Goal: Communication & Community: Ask a question

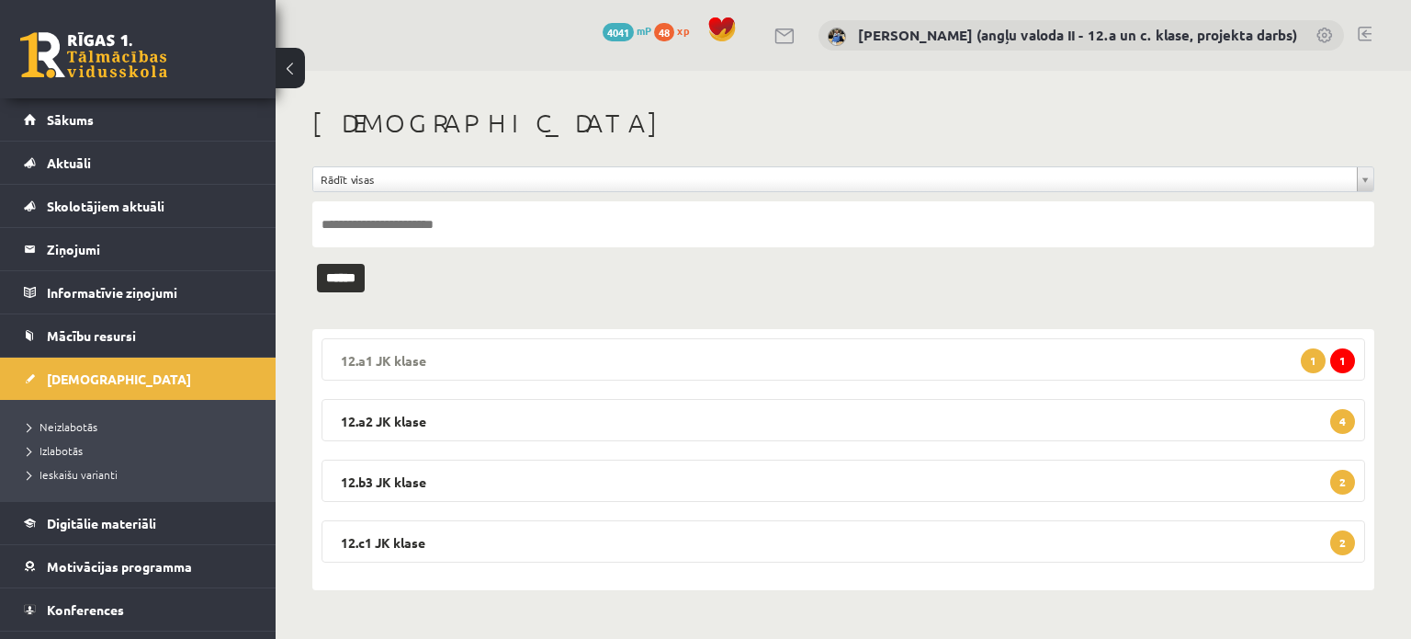
click at [735, 349] on legend "12.a1 JK klase 1 1" at bounding box center [844, 359] width 1044 height 42
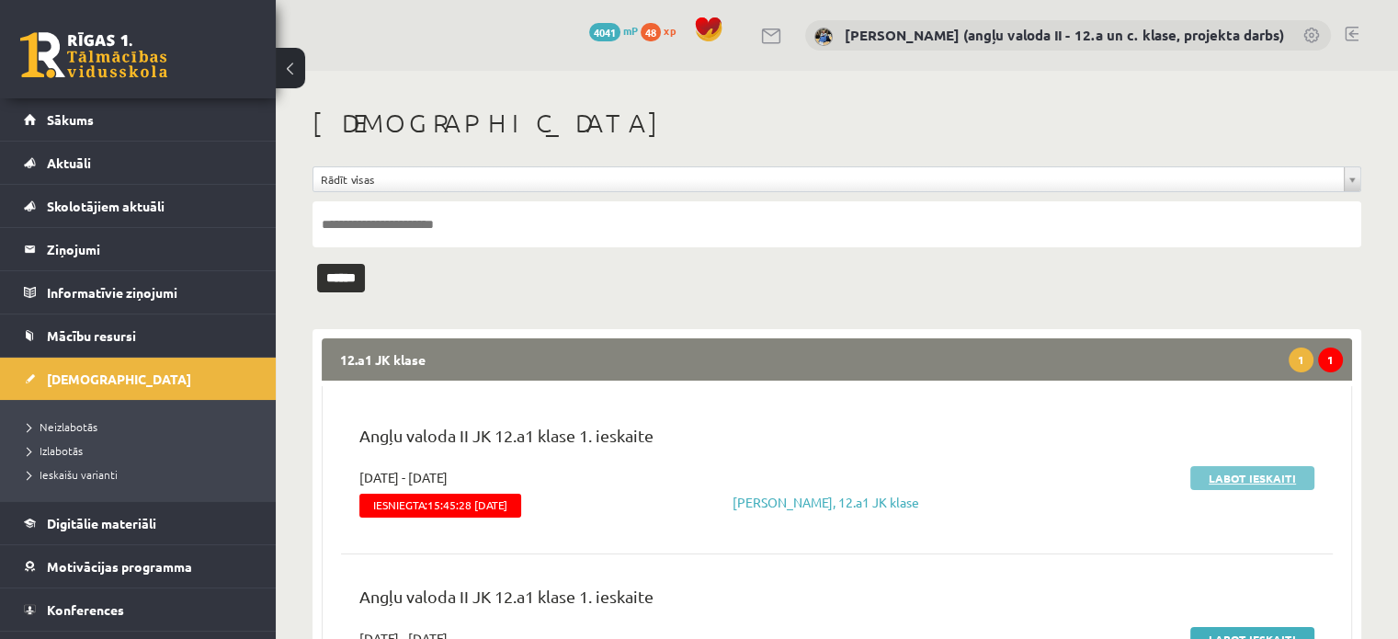
click at [1256, 470] on link "Labot ieskaiti" at bounding box center [1252, 478] width 124 height 24
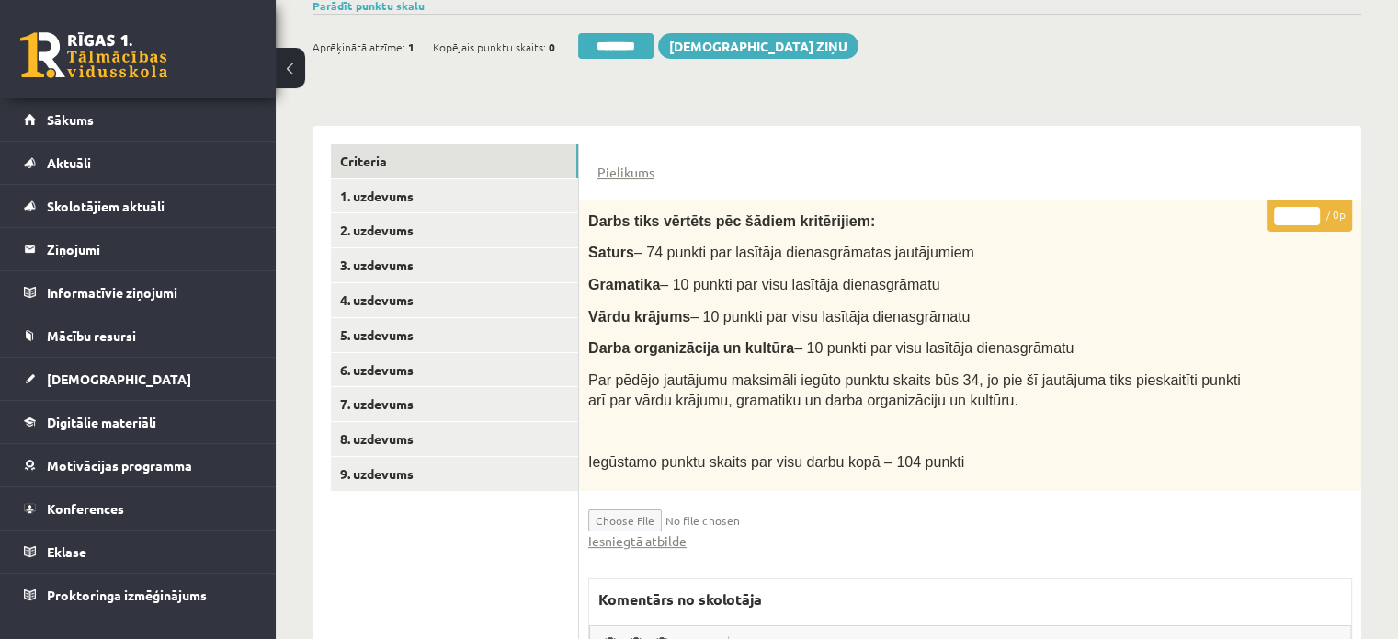
scroll to position [331, 0]
click at [646, 532] on link "Iesniegtā atbilde" at bounding box center [637, 539] width 98 height 19
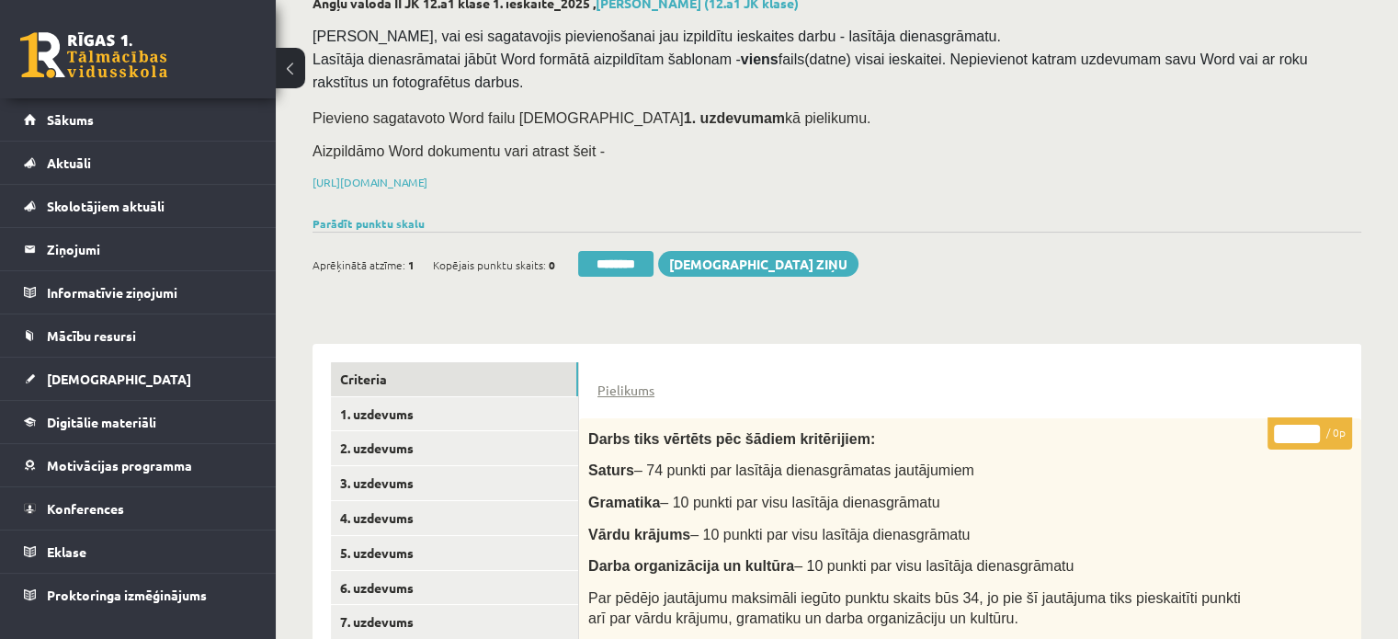
scroll to position [110, 0]
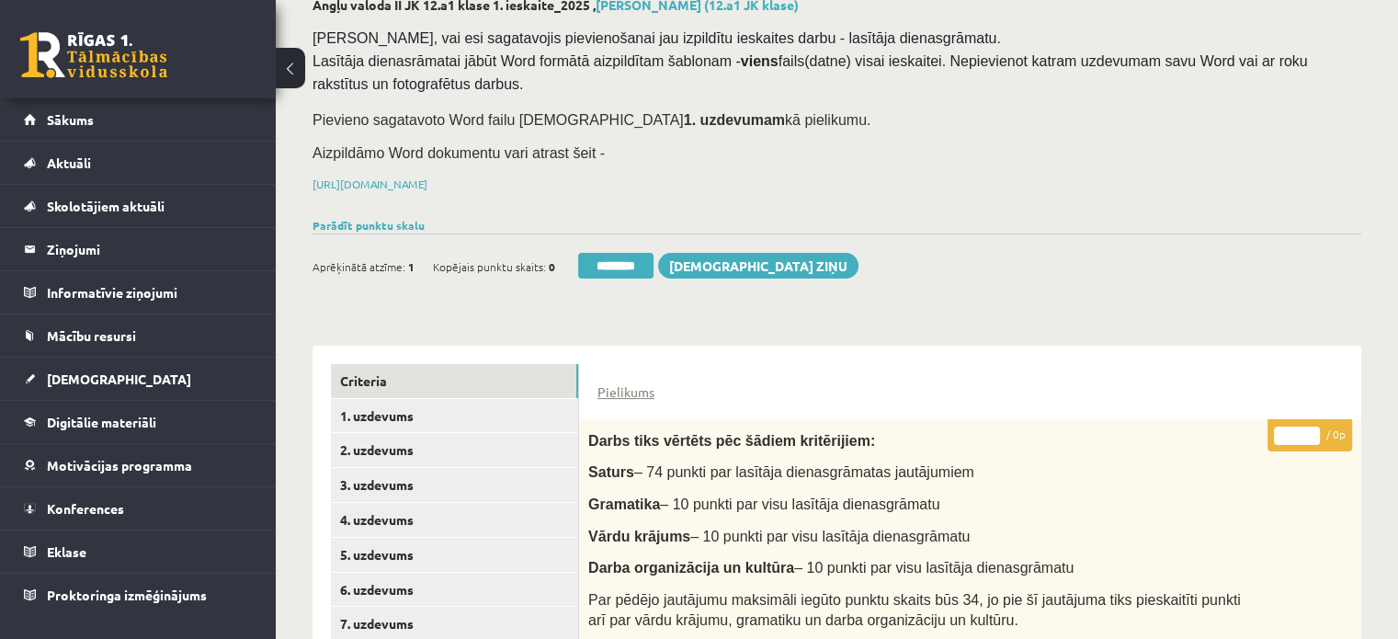
click at [437, 6] on h2 "Angļu valoda II JK 12.a1 klase 1. ieskaite_2025 , [PERSON_NAME] (12.a1 JK klase)" at bounding box center [836, 5] width 1048 height 16
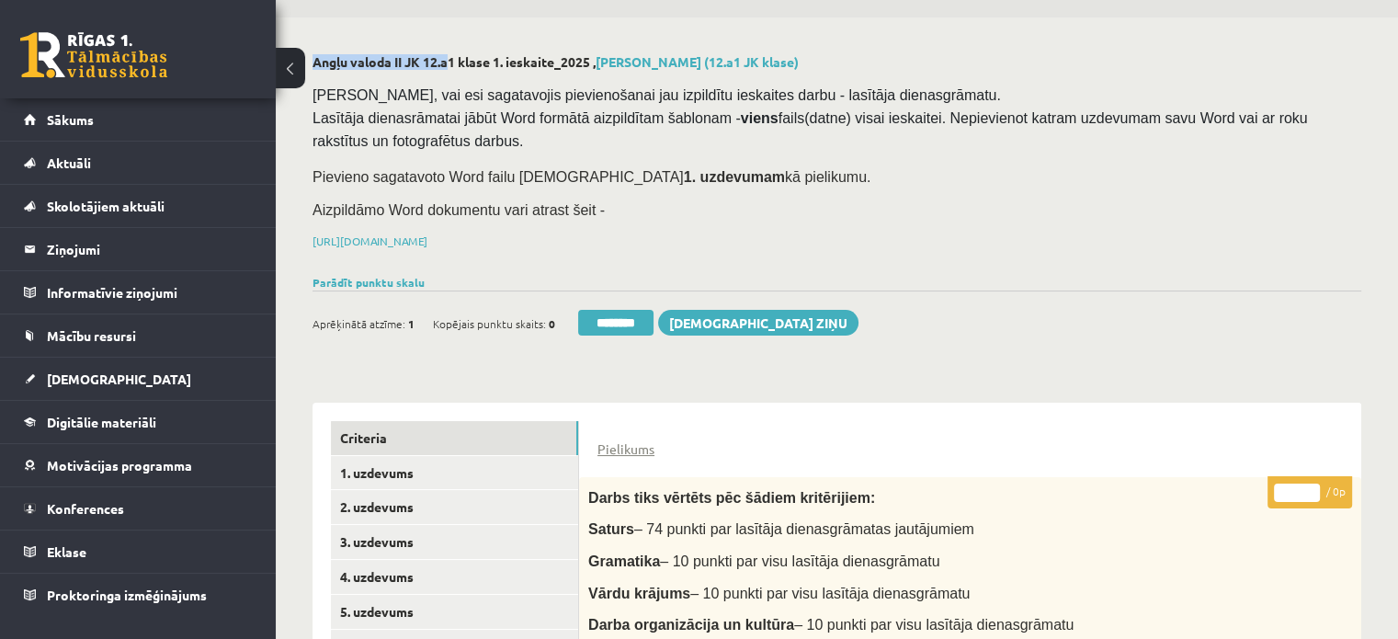
click at [437, 6] on div "0 Dāvanas 4041 mP 48 xp [PERSON_NAME] (angļu valoda II - 12.a un c. klase, proj…" at bounding box center [837, 610] width 1122 height 1326
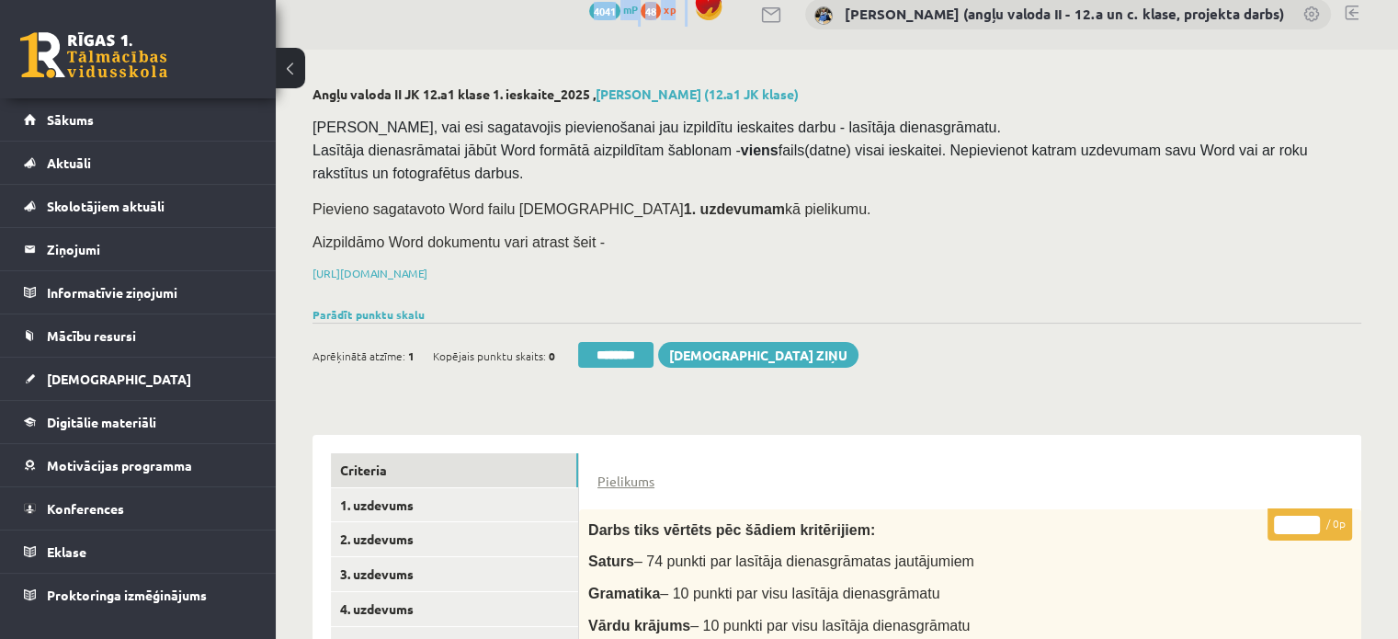
scroll to position [0, 0]
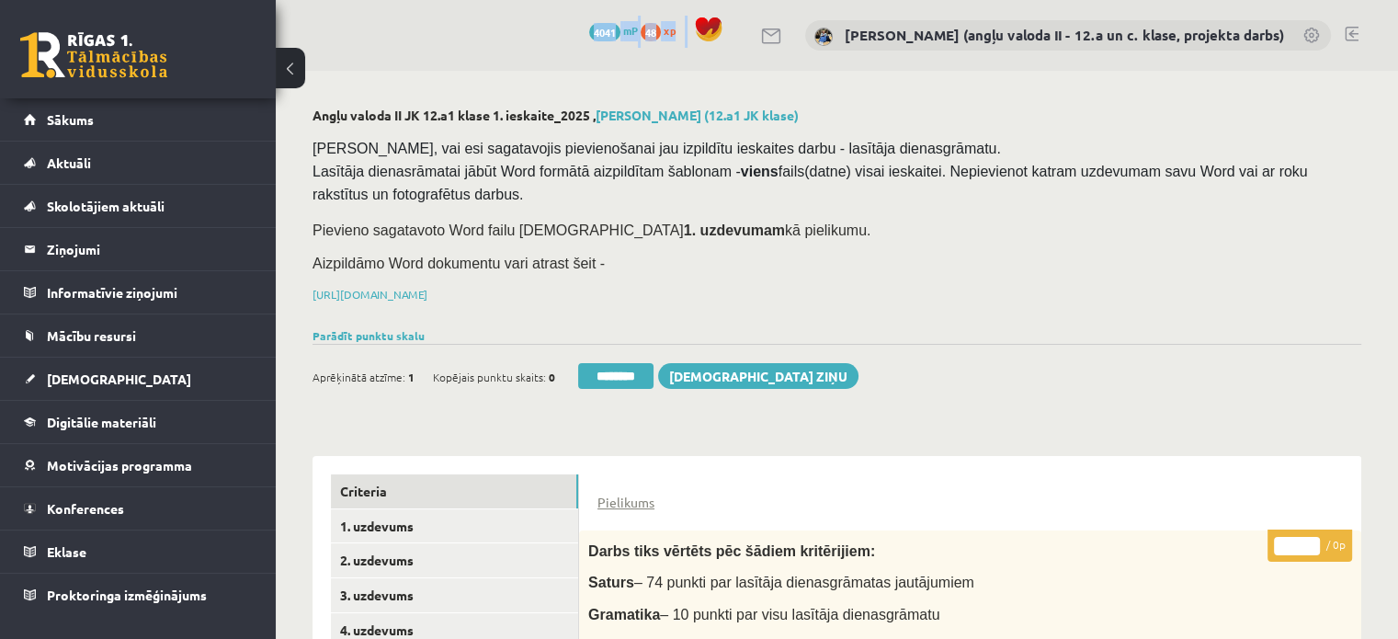
click at [437, 6] on div "0 Dāvanas 4041 mP 48 xp [PERSON_NAME] (angļu valoda II - 12.a un c. klase, proj…" at bounding box center [837, 35] width 1122 height 71
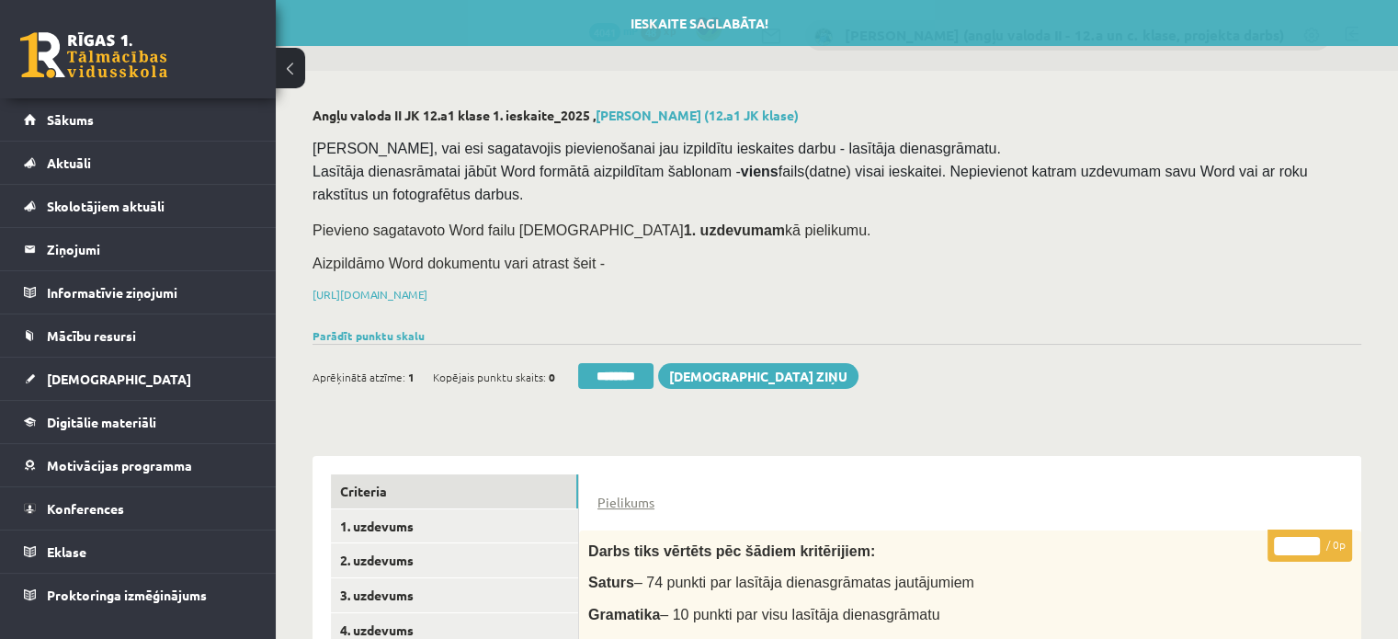
click at [375, 109] on h2 "Angļu valoda II JK 12.a1 klase 1. ieskaite_2025 , [PERSON_NAME] (12.a1 JK klase)" at bounding box center [836, 116] width 1048 height 16
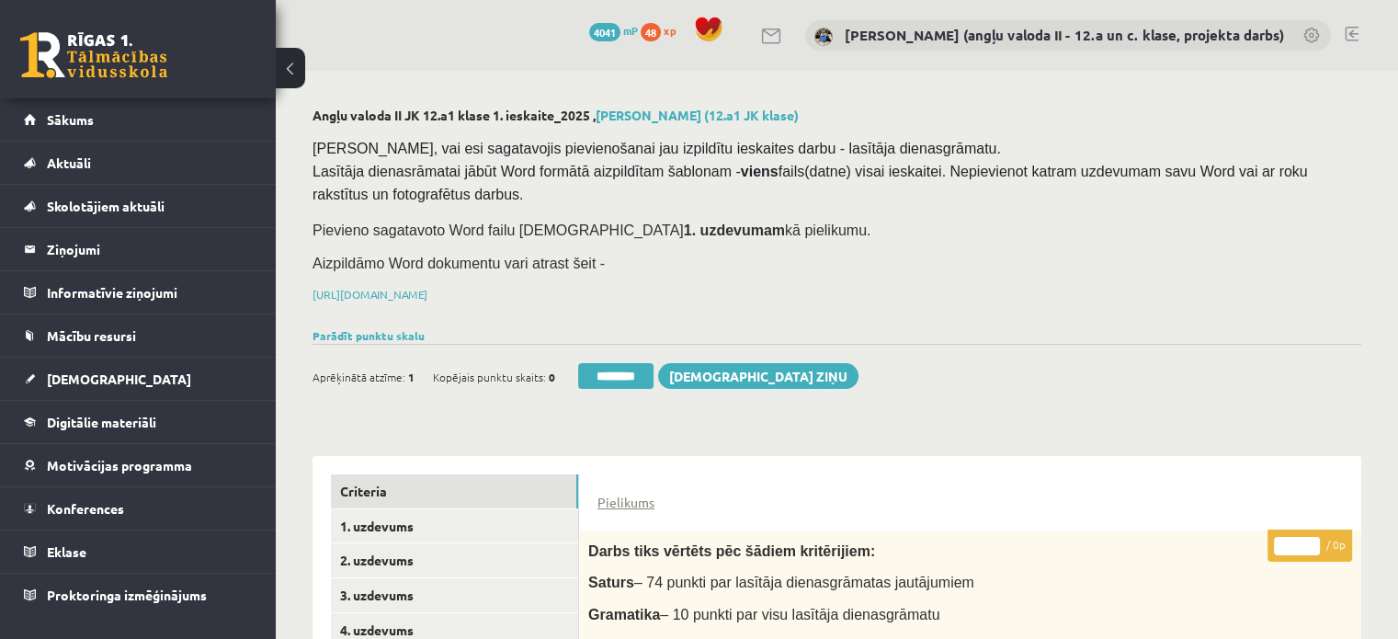
drag, startPoint x: 397, startPoint y: 109, endPoint x: 391, endPoint y: 97, distance: 13.2
drag, startPoint x: 391, startPoint y: 97, endPoint x: 292, endPoint y: 126, distance: 103.2
click at [338, 112] on h2 "Angļu valoda II JK 12.a1 klase 1. ieskaite_2025 , [PERSON_NAME] (12.a1 JK klase)" at bounding box center [836, 116] width 1048 height 16
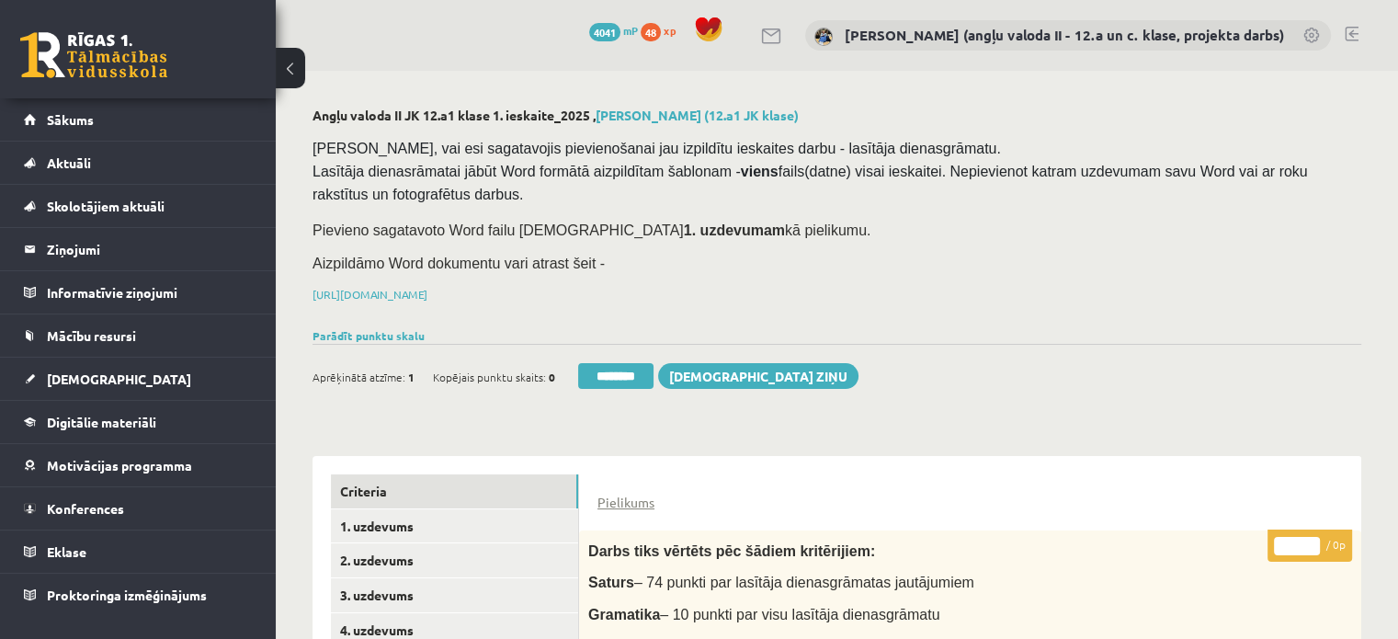
drag, startPoint x: 338, startPoint y: 112, endPoint x: 292, endPoint y: 131, distance: 49.8
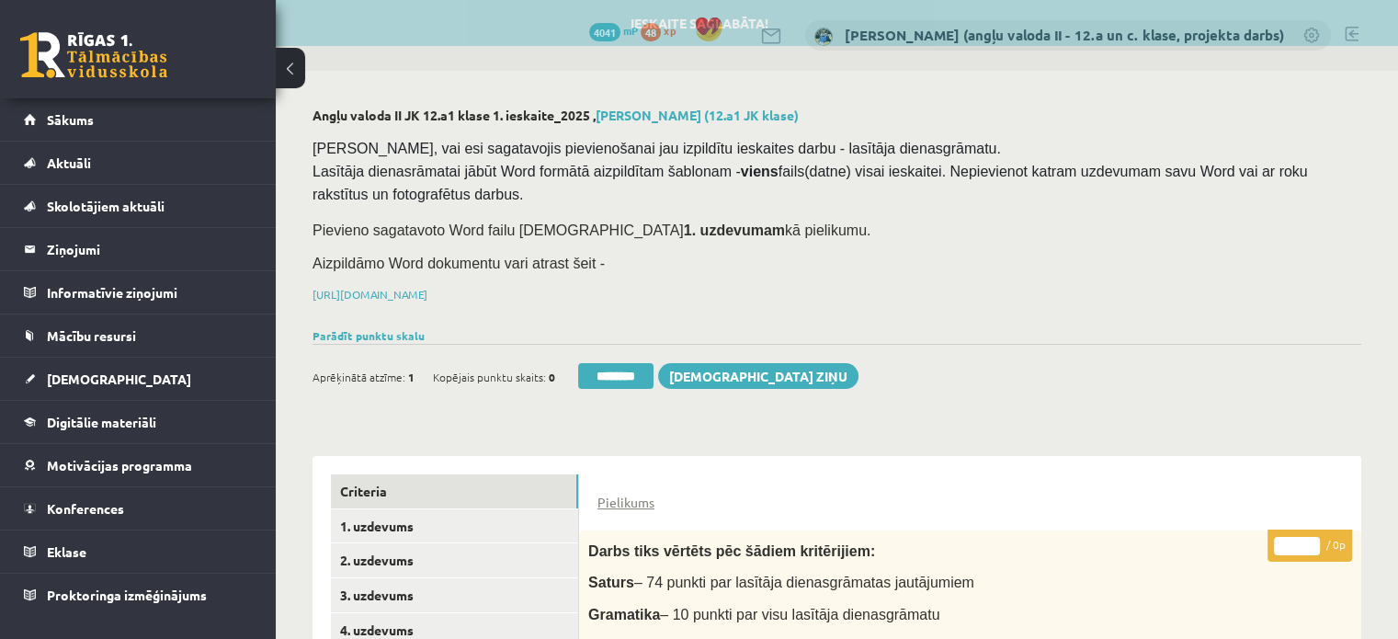
drag, startPoint x: 370, startPoint y: 109, endPoint x: 333, endPoint y: 114, distance: 38.0
click at [333, 114] on h2 "Angļu valoda II JK 12.a1 klase 1. ieskaite_2025 , [PERSON_NAME] (12.a1 JK klase)" at bounding box center [836, 116] width 1048 height 16
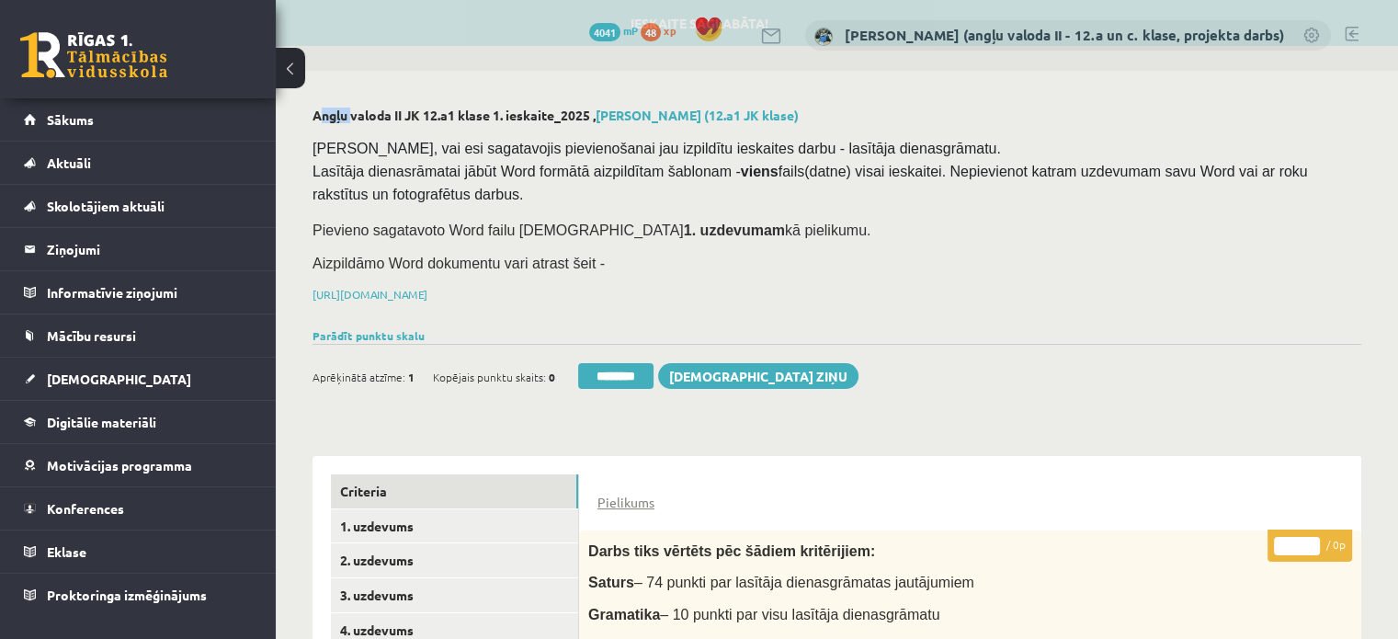
click at [333, 114] on h2 "Angļu valoda II JK 12.a1 klase 1. ieskaite_2025 , [PERSON_NAME] (12.a1 JK klase)" at bounding box center [836, 116] width 1048 height 16
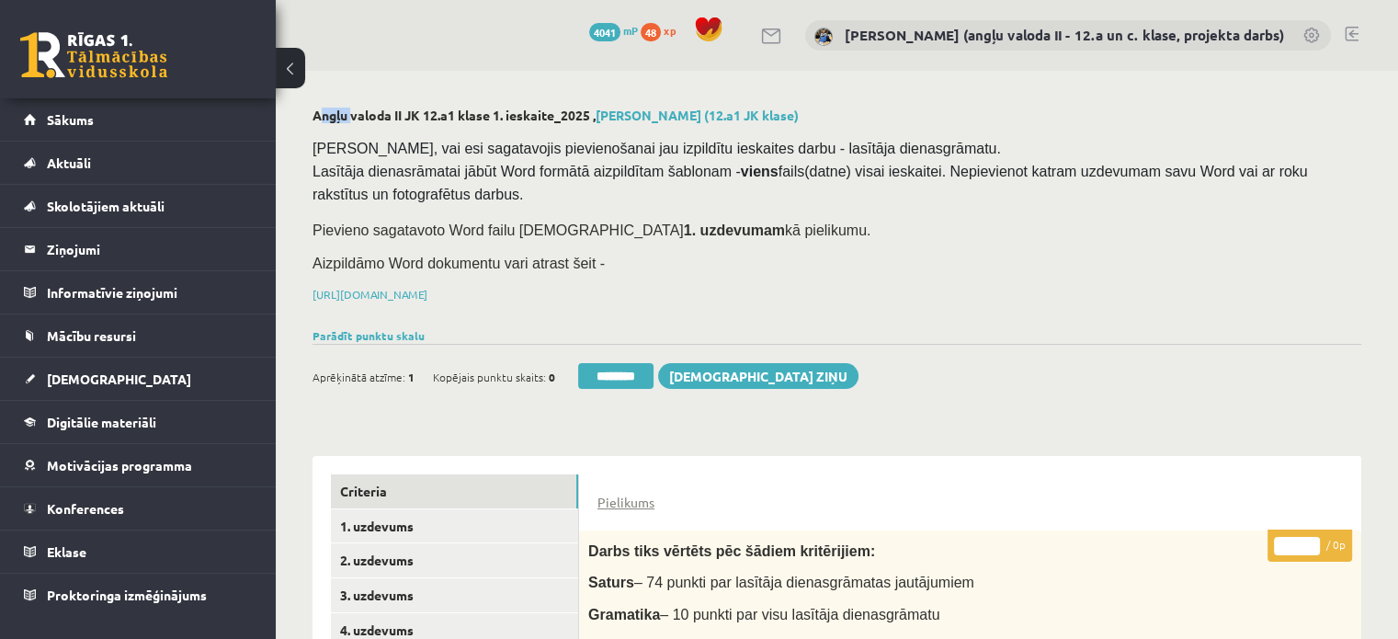
click at [333, 114] on h2 "Angļu valoda II JK 12.a1 klase 1. ieskaite_2025 , [PERSON_NAME] (12.a1 JK klase)" at bounding box center [836, 116] width 1048 height 16
copy div "Angļu valoda II JK 12.a1 klase 1. ieskaite_2025 , [PERSON_NAME] (12.a1 JK klase)"
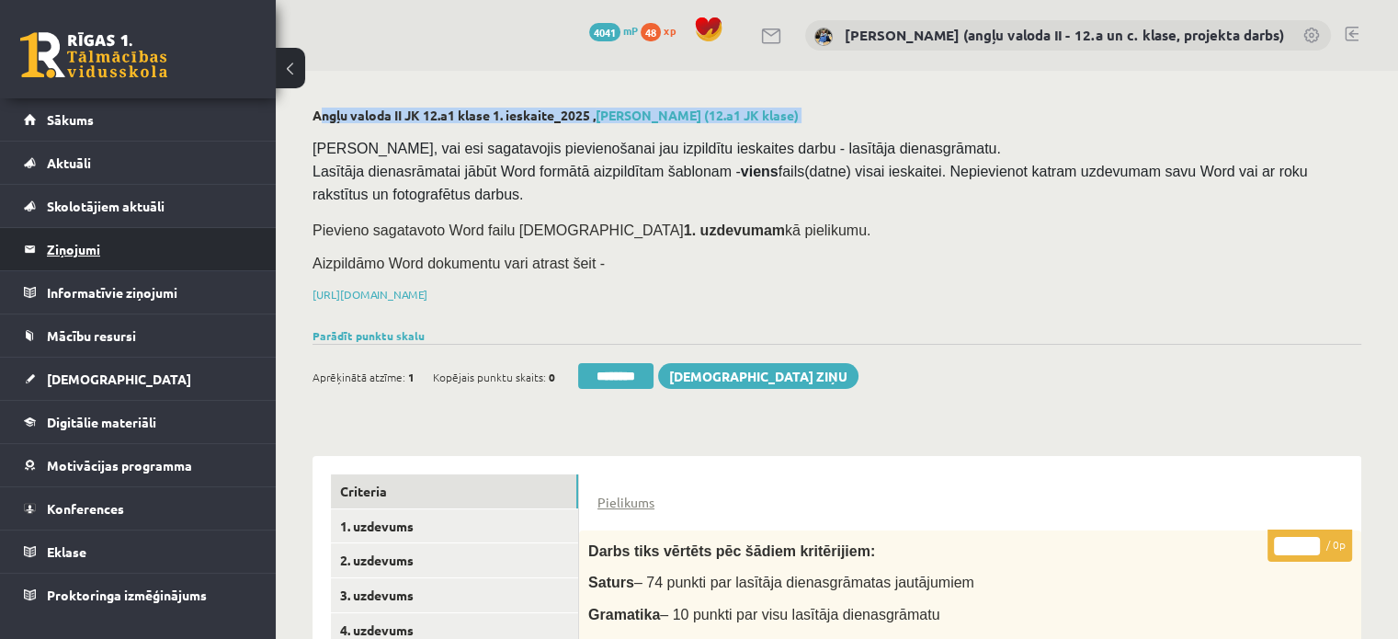
click at [88, 242] on legend "Ziņojumi 0" at bounding box center [150, 249] width 206 height 42
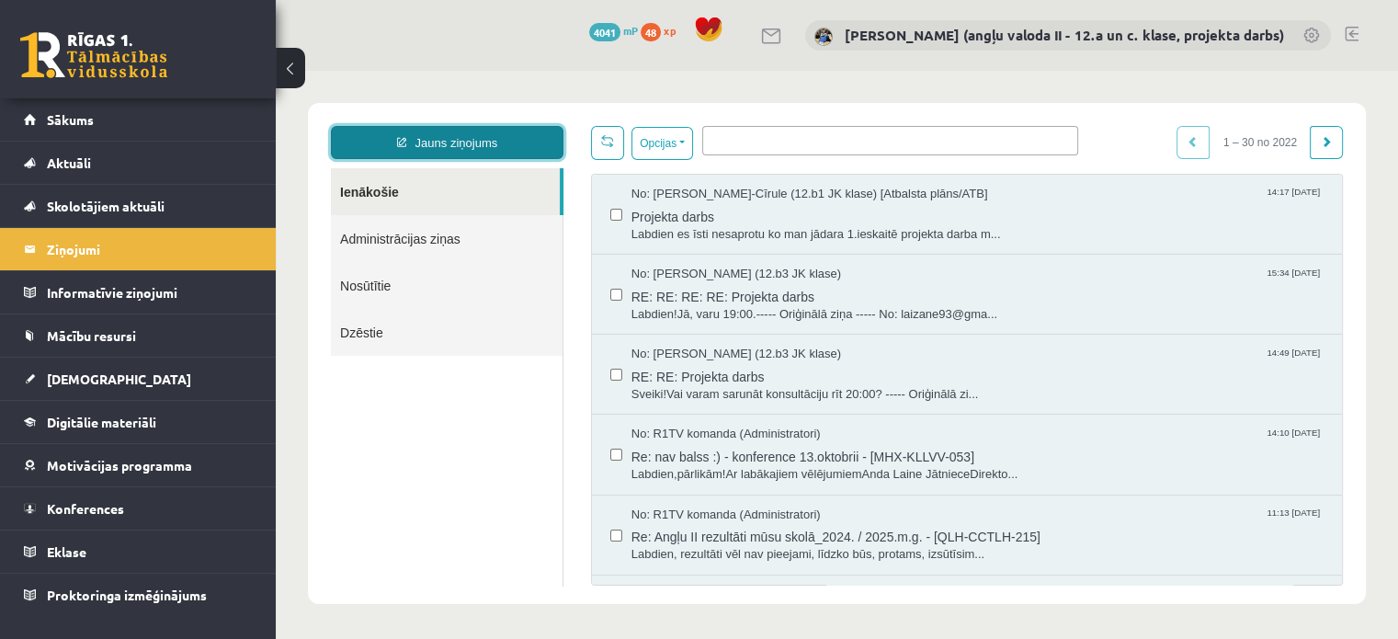
click at [466, 142] on link "Jauns ziņojums" at bounding box center [447, 142] width 232 height 33
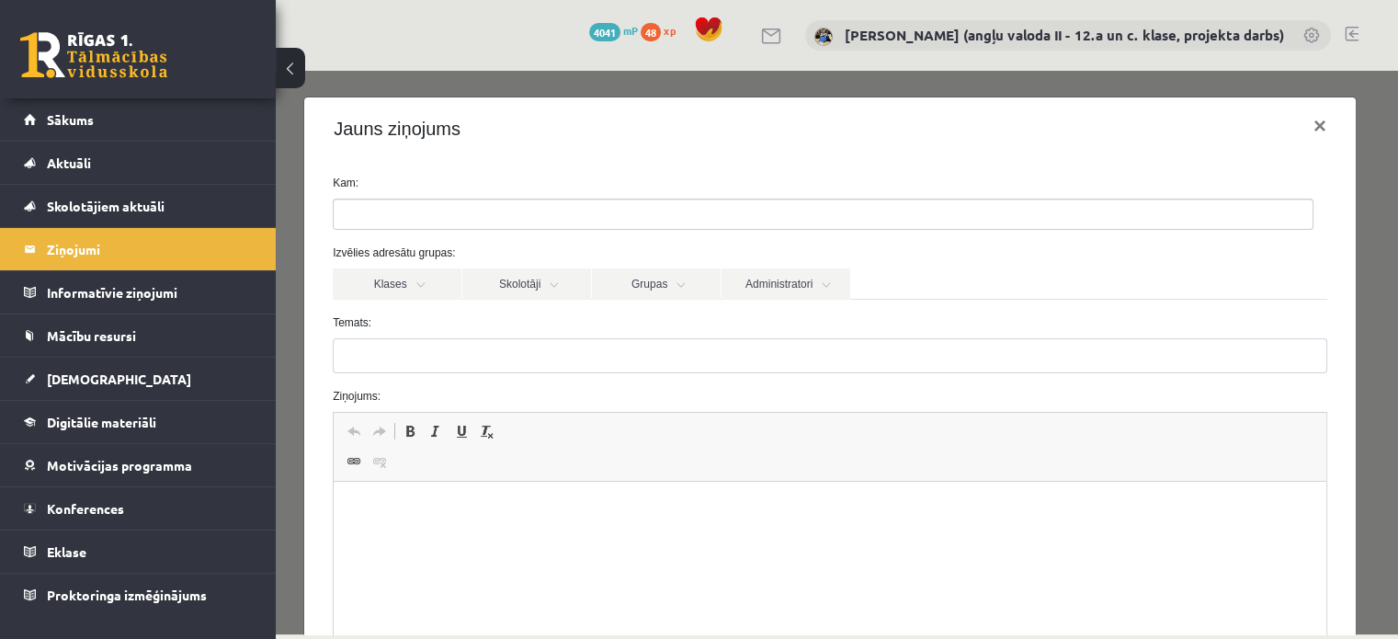
click at [444, 493] on html at bounding box center [830, 509] width 992 height 56
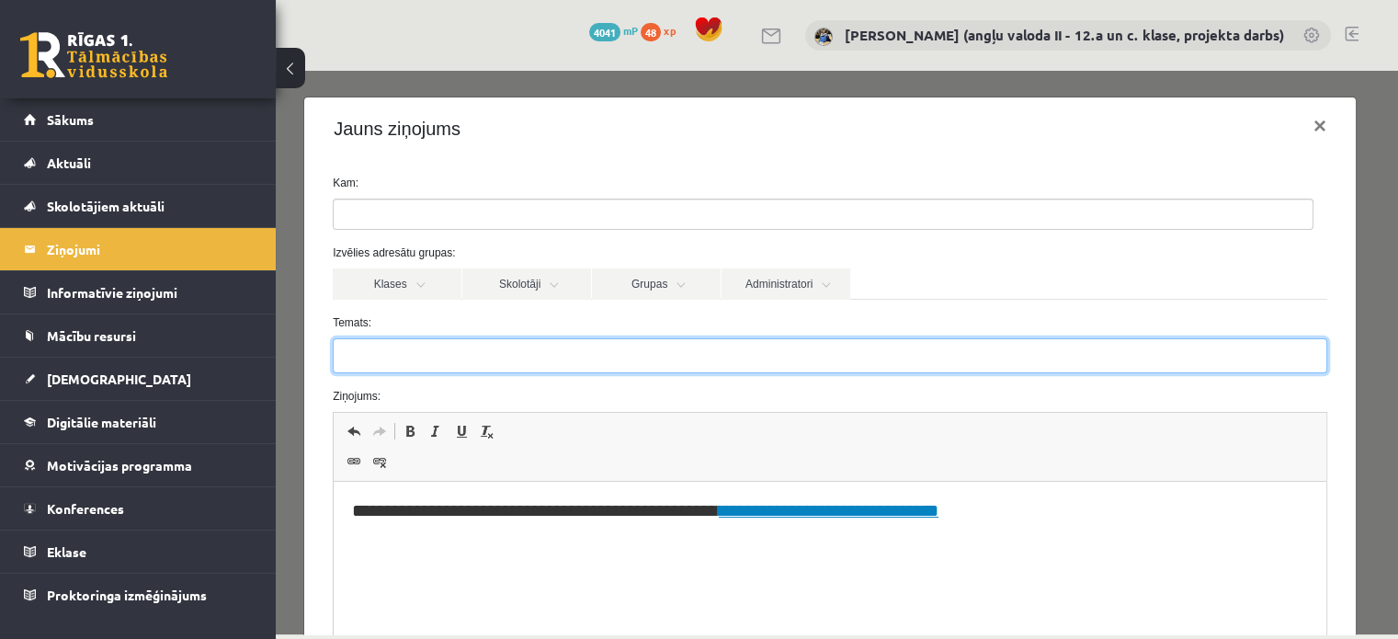
click at [386, 356] on input "Temats:" at bounding box center [830, 355] width 994 height 35
paste input "**********"
type input "**********"
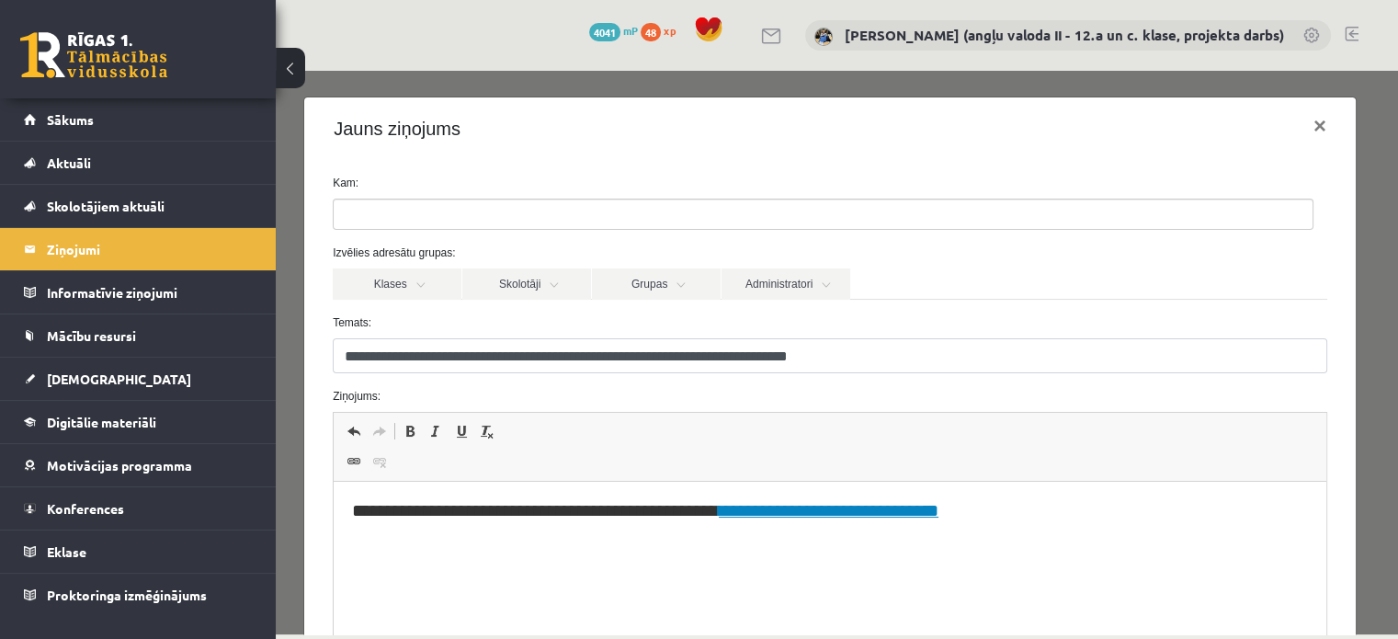
click at [345, 513] on html "**********" at bounding box center [830, 510] width 992 height 58
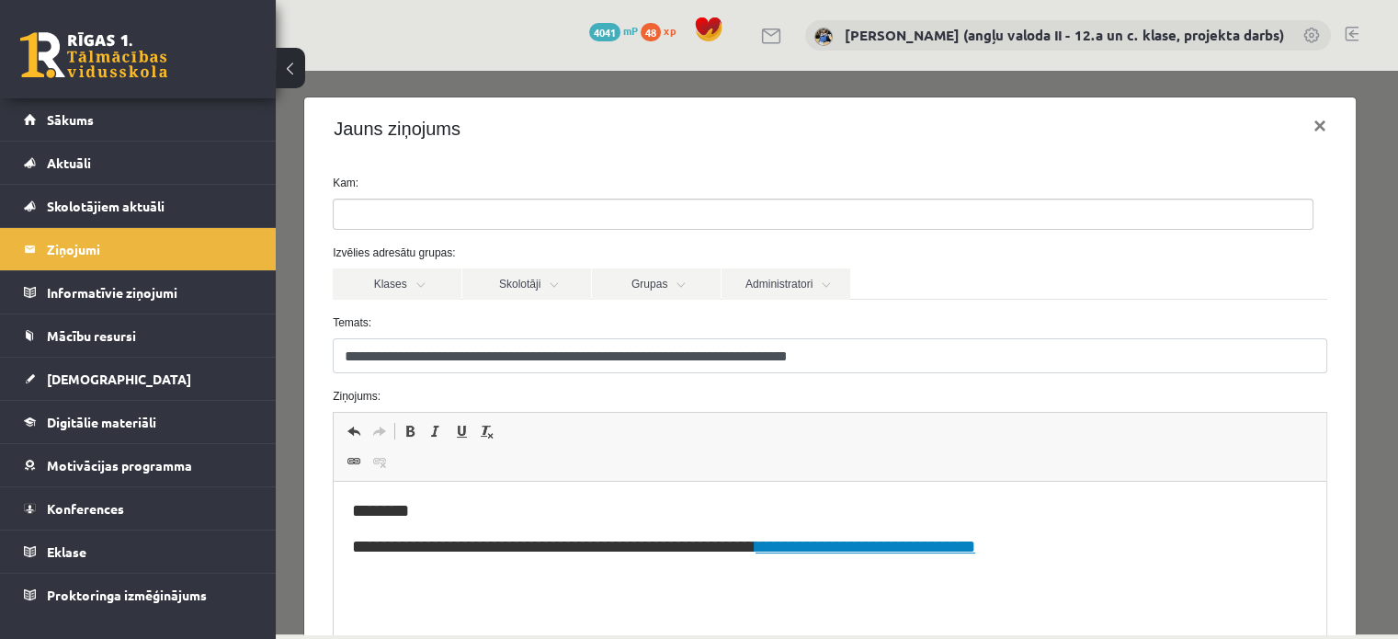
click at [1058, 545] on h2 "**********" at bounding box center [823, 546] width 943 height 21
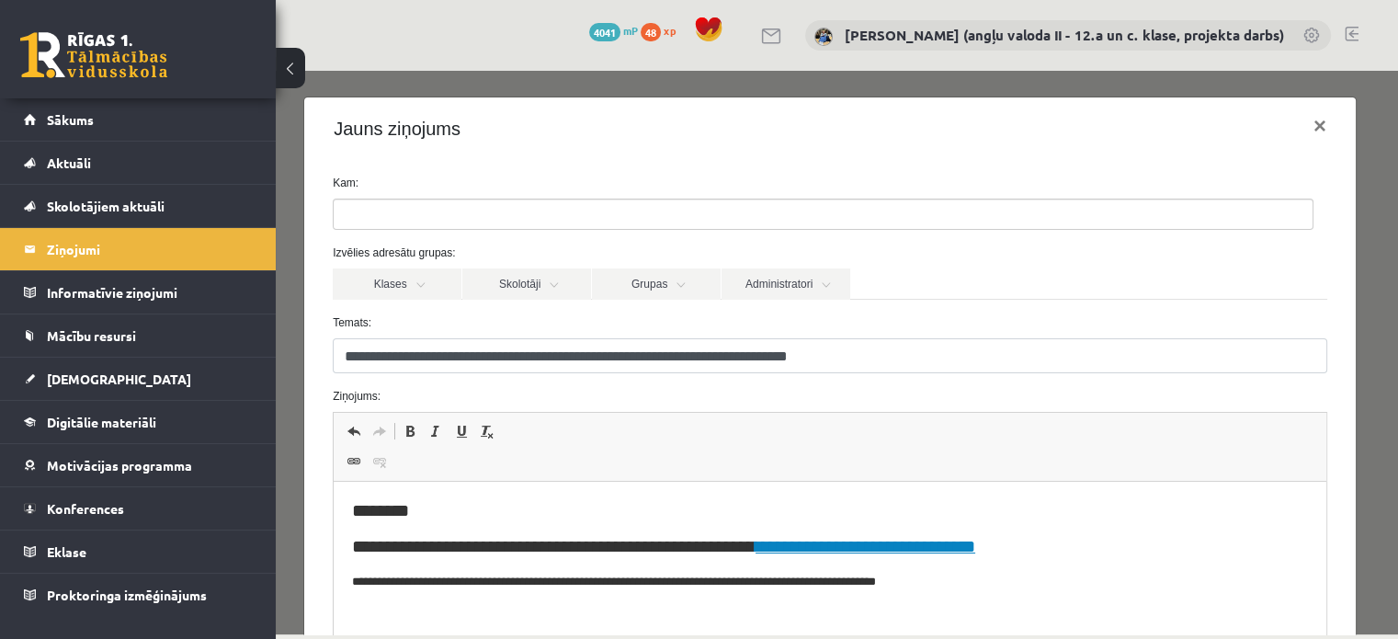
click at [999, 581] on p "**********" at bounding box center [823, 581] width 943 height 19
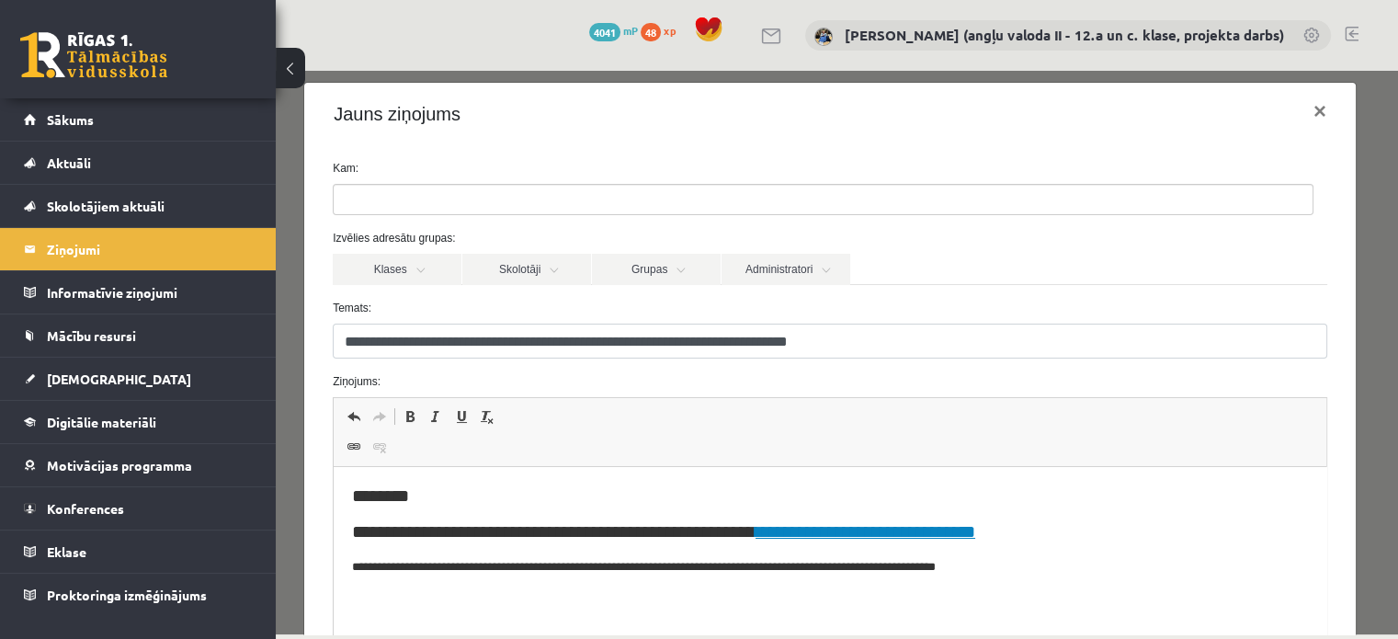
scroll to position [16, 0]
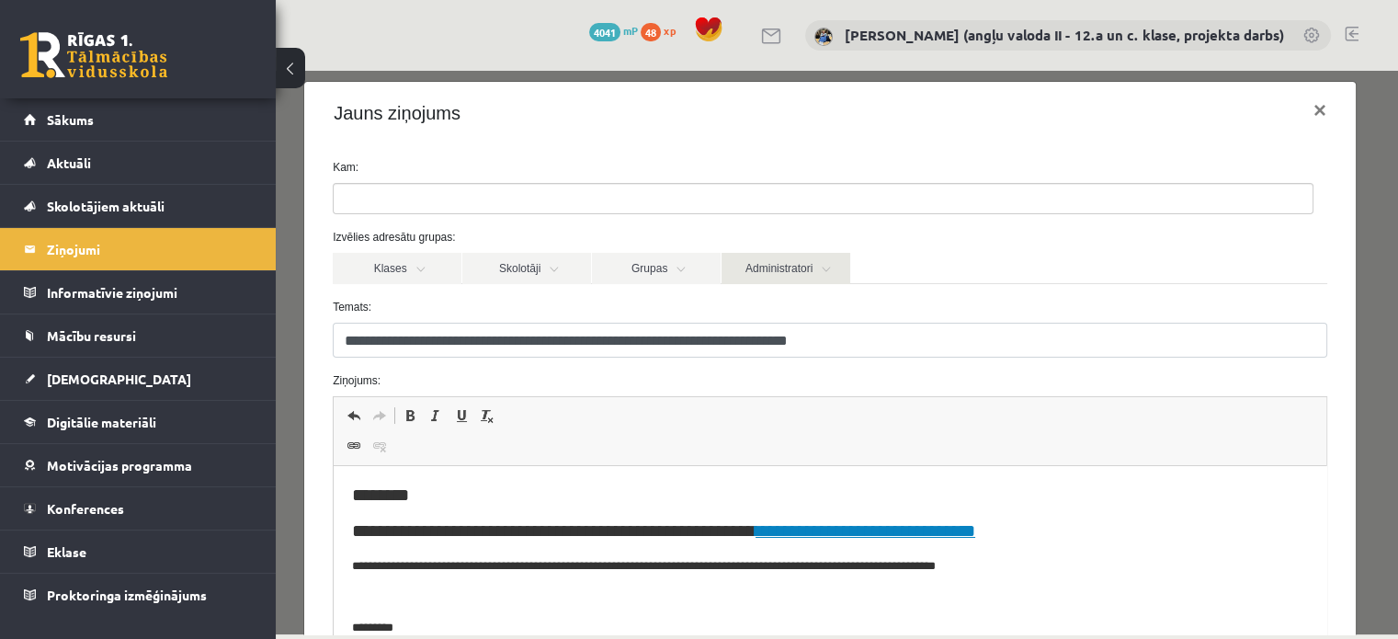
click at [801, 270] on link "Administratori" at bounding box center [785, 268] width 129 height 31
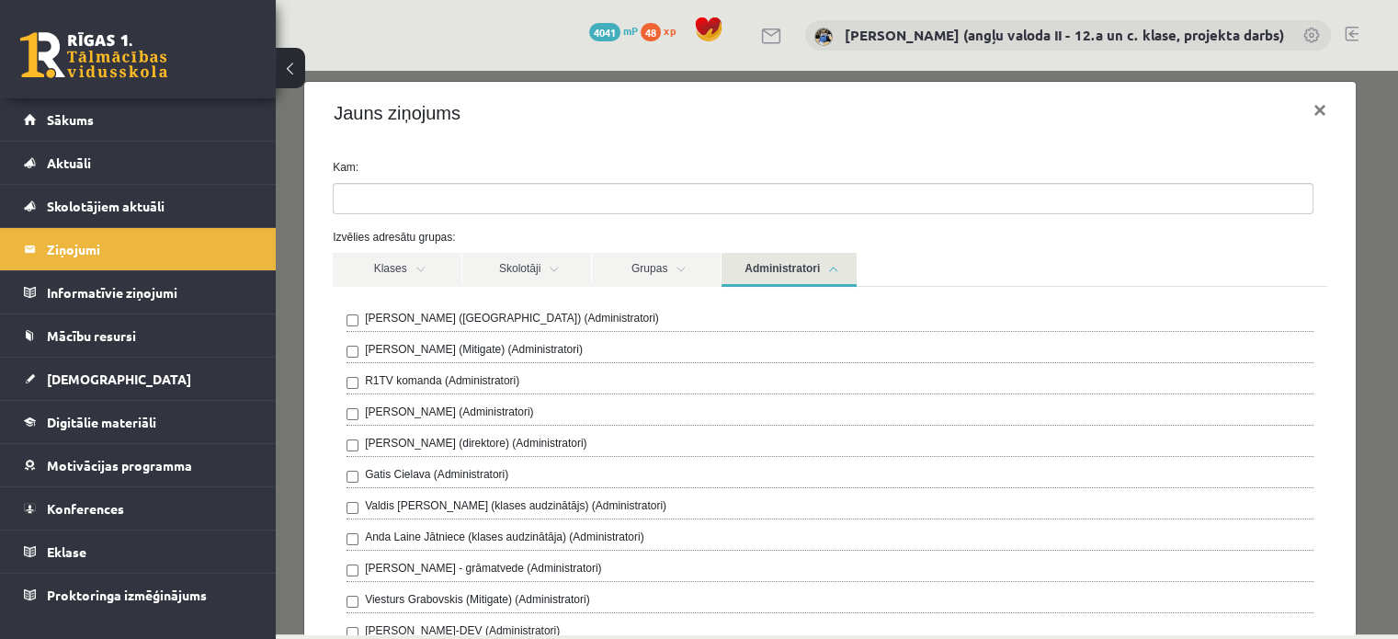
click at [468, 384] on label "R1TV komanda (Administratori)" at bounding box center [442, 380] width 154 height 17
click at [806, 267] on link "Administratori" at bounding box center [788, 270] width 135 height 34
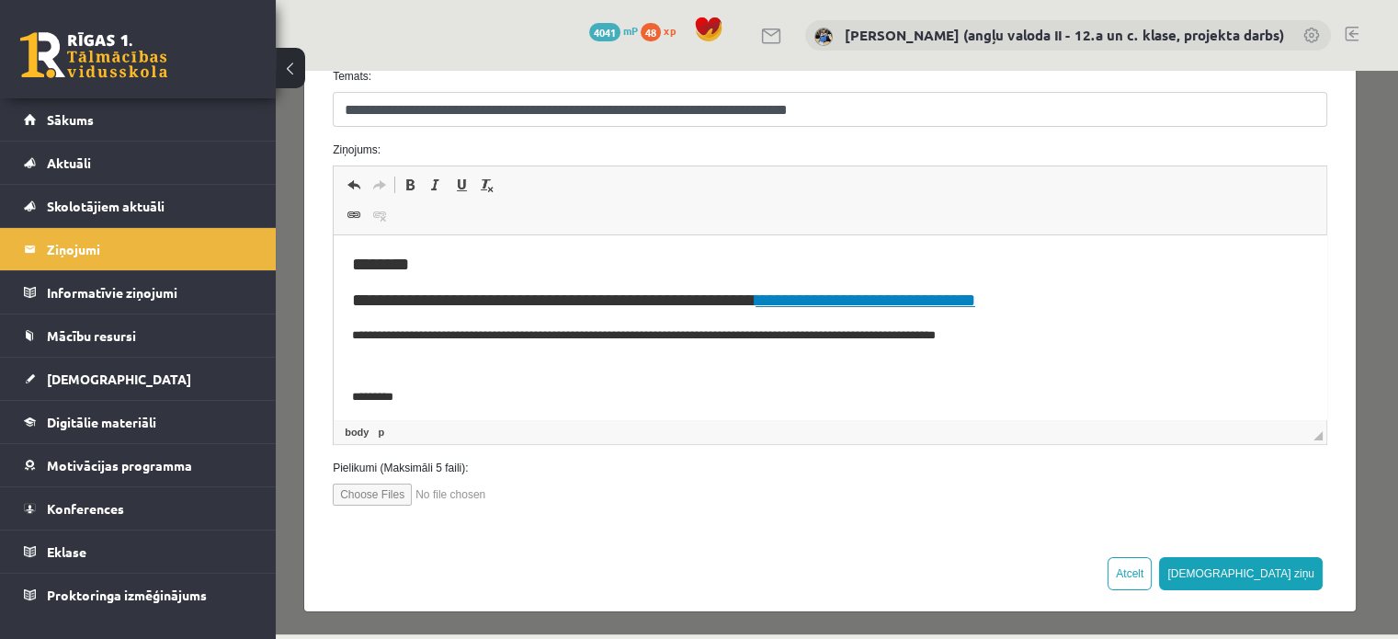
scroll to position [1, 0]
click at [1271, 567] on button "[DEMOGRAPHIC_DATA] ziņu" at bounding box center [1241, 573] width 164 height 33
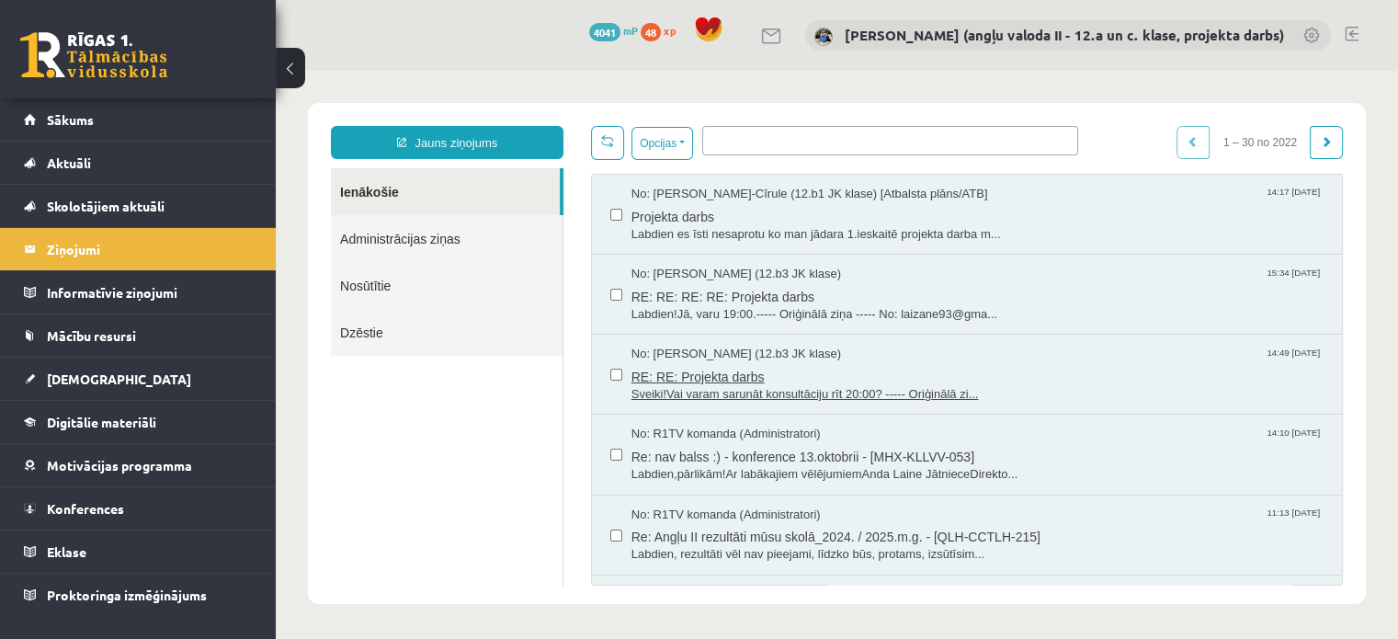
scroll to position [0, 0]
click at [159, 256] on legend "Ziņojumi 0" at bounding box center [150, 249] width 206 height 42
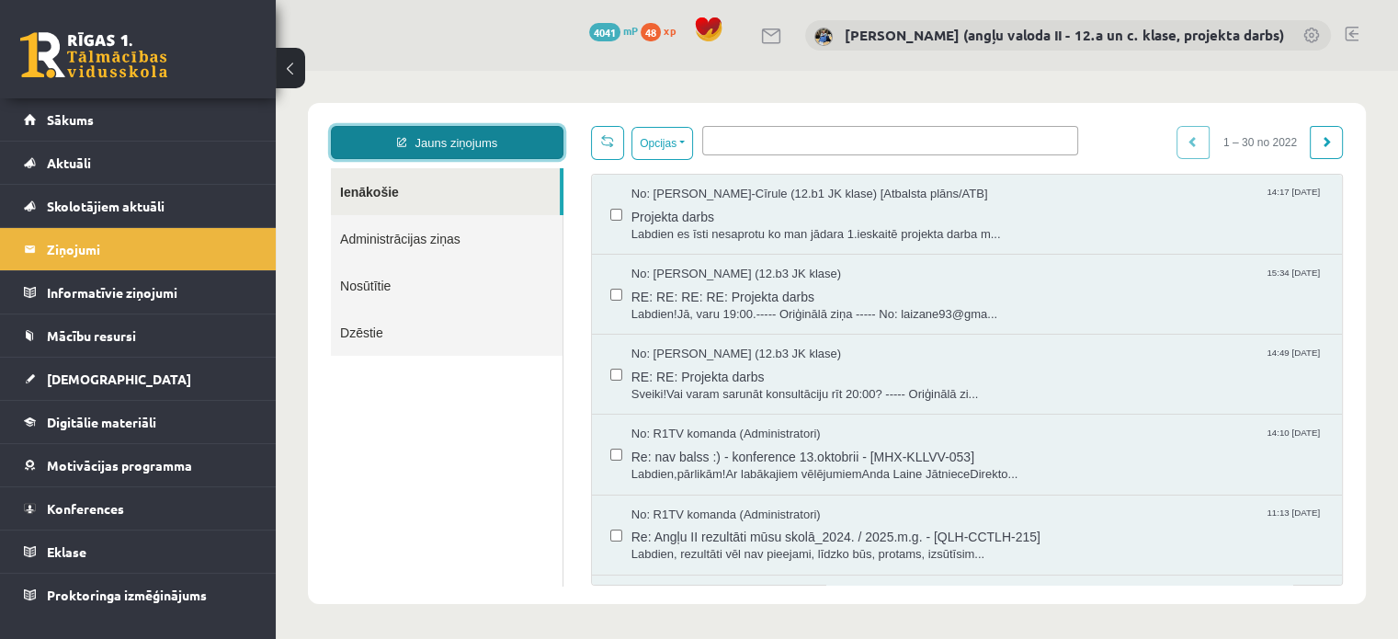
click at [437, 138] on link "Jauns ziņojums" at bounding box center [447, 142] width 232 height 33
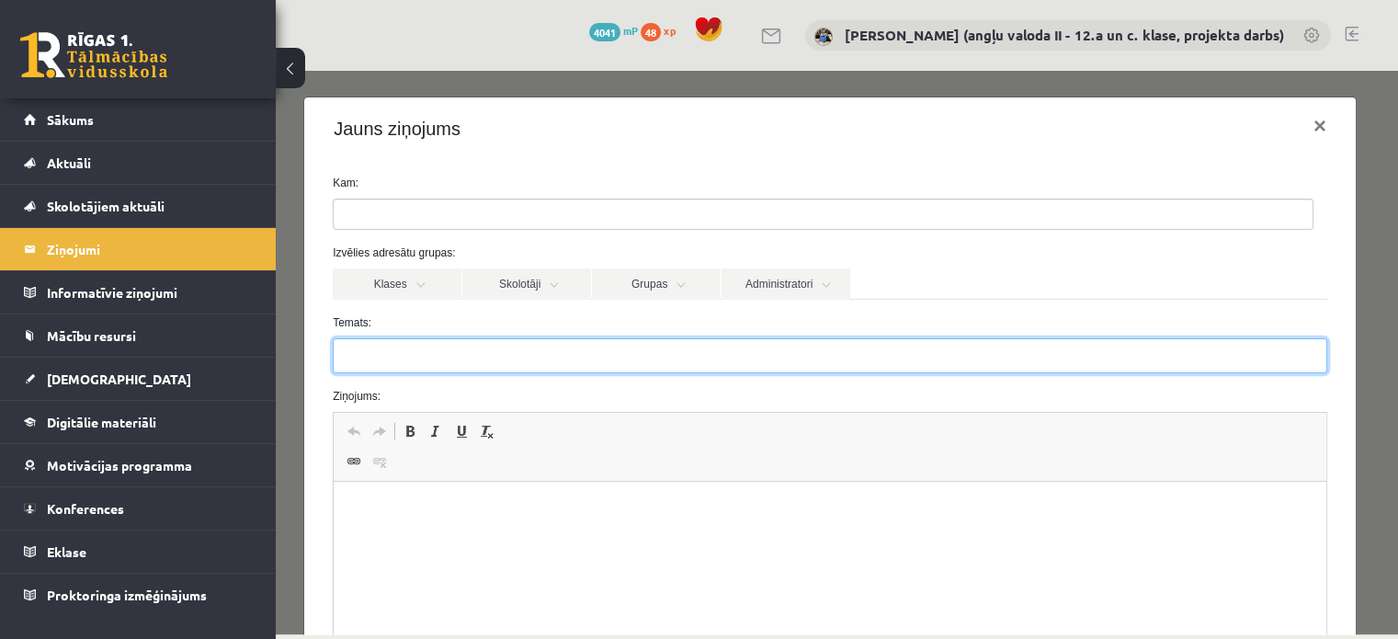
click at [408, 356] on input "Temats:" at bounding box center [830, 355] width 994 height 35
paste input "**********"
type input "**********"
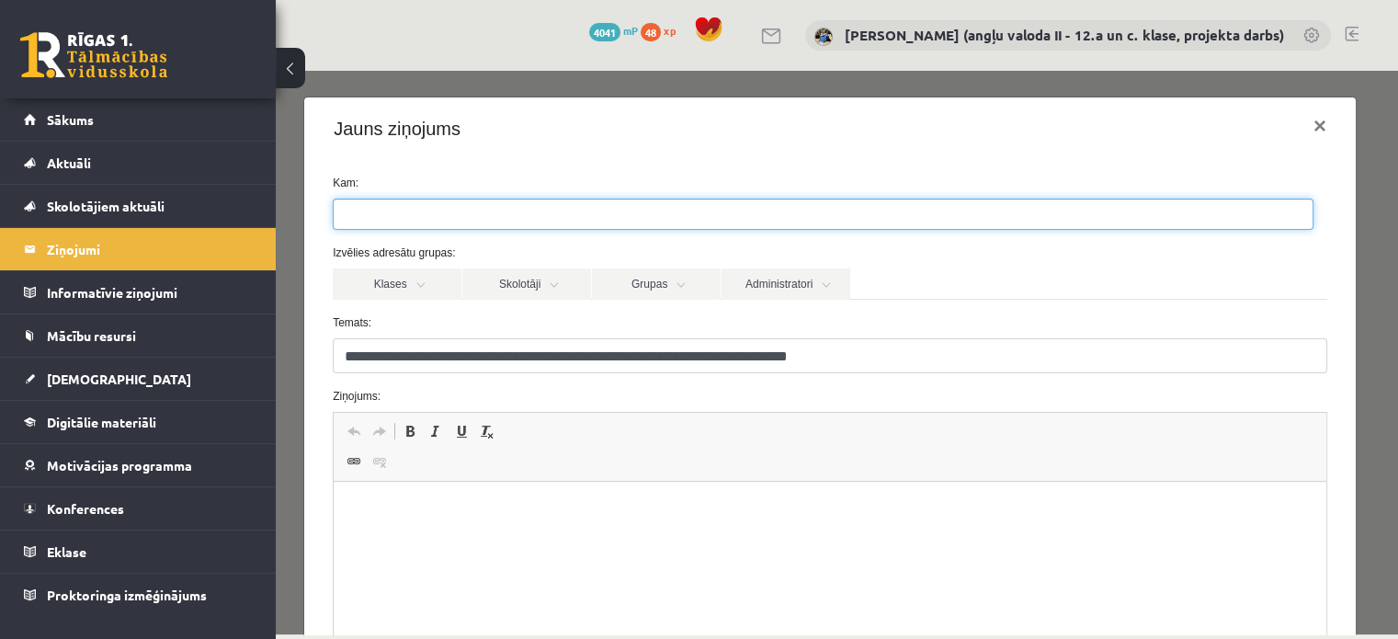
click at [472, 219] on ul at bounding box center [823, 213] width 979 height 29
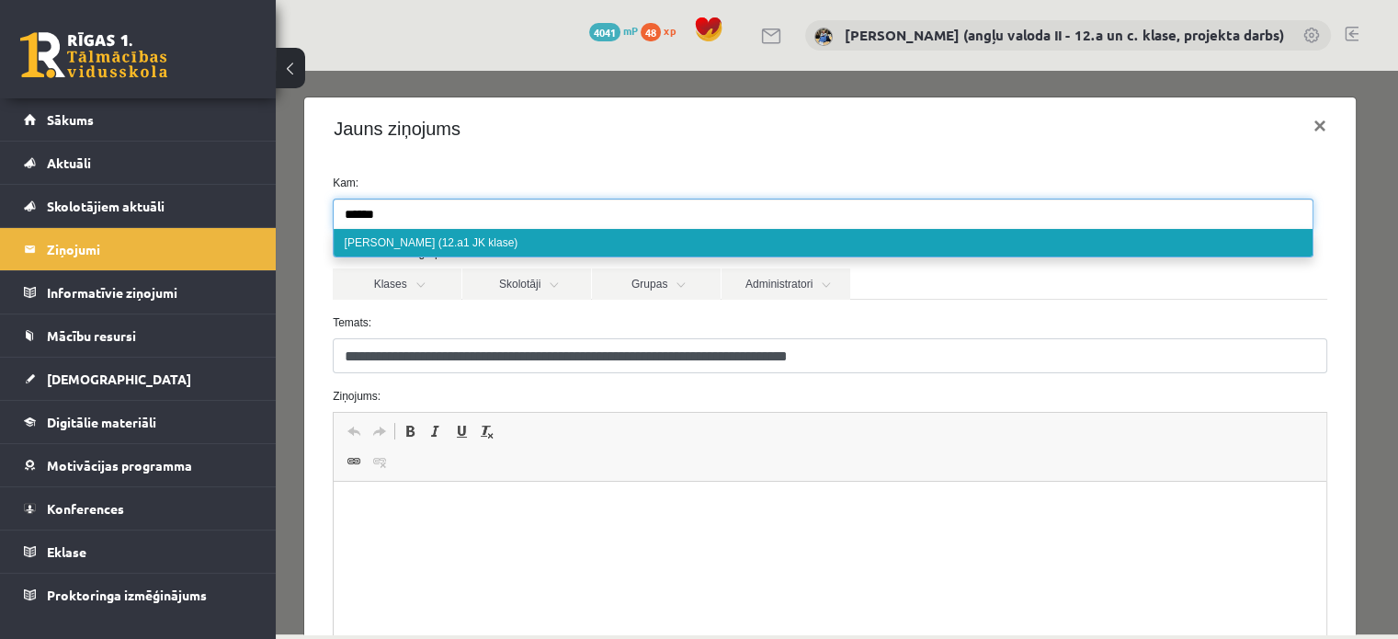
type input "******"
select select "*****"
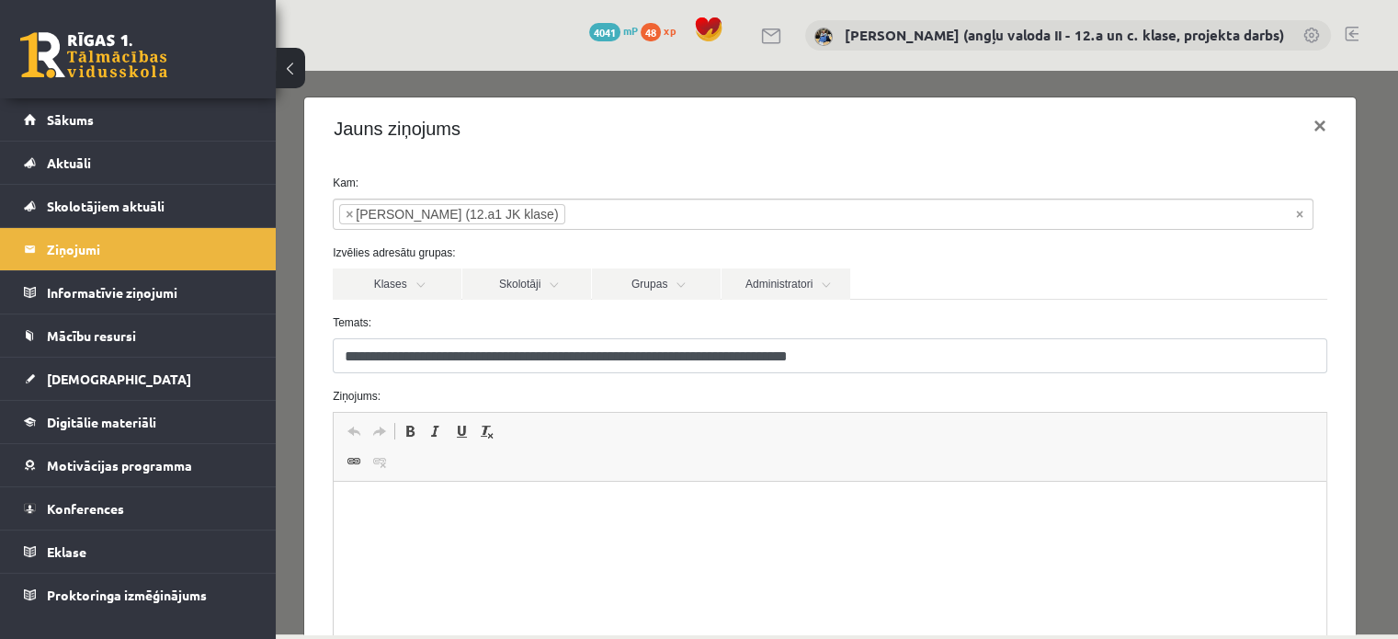
click at [395, 515] on p "Editor, wiswyg-editor-47433764302500-1760517974-986" at bounding box center [830, 509] width 956 height 19
click at [85, 374] on span "[DEMOGRAPHIC_DATA]" at bounding box center [119, 378] width 144 height 17
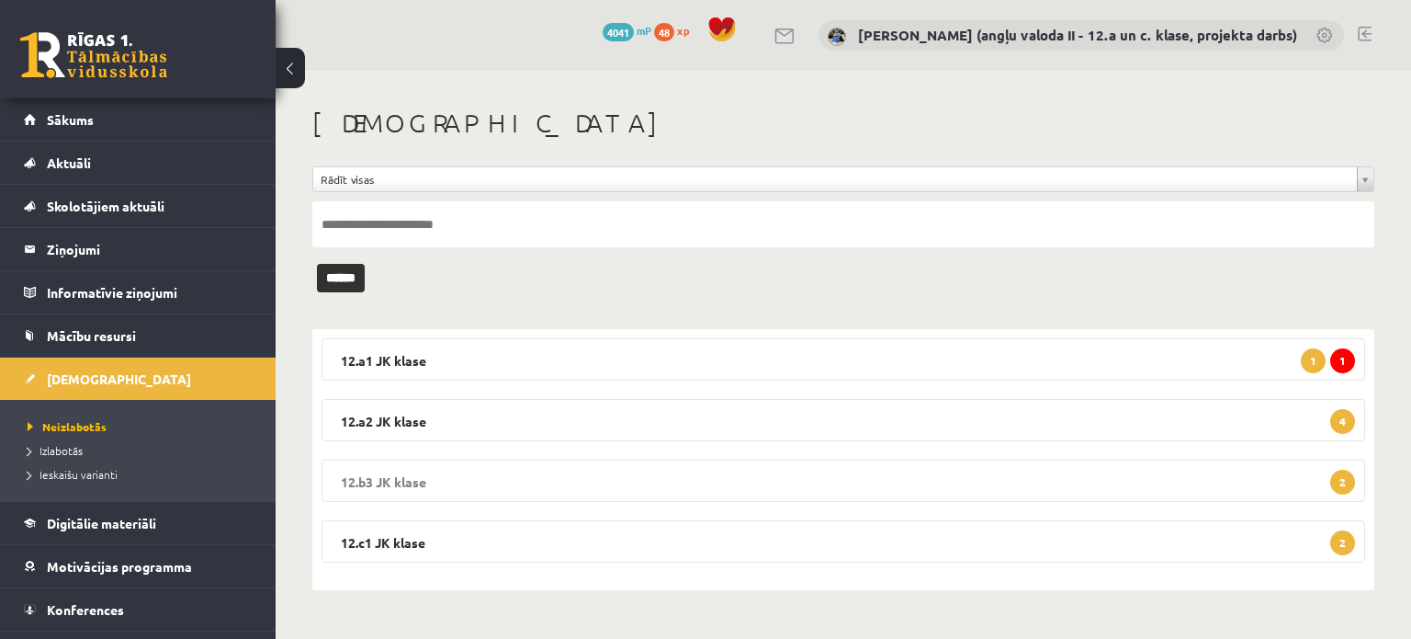
click at [698, 484] on legend "12.b3 JK klase 2" at bounding box center [844, 480] width 1044 height 42
